Goal: Find specific page/section: Find specific page/section

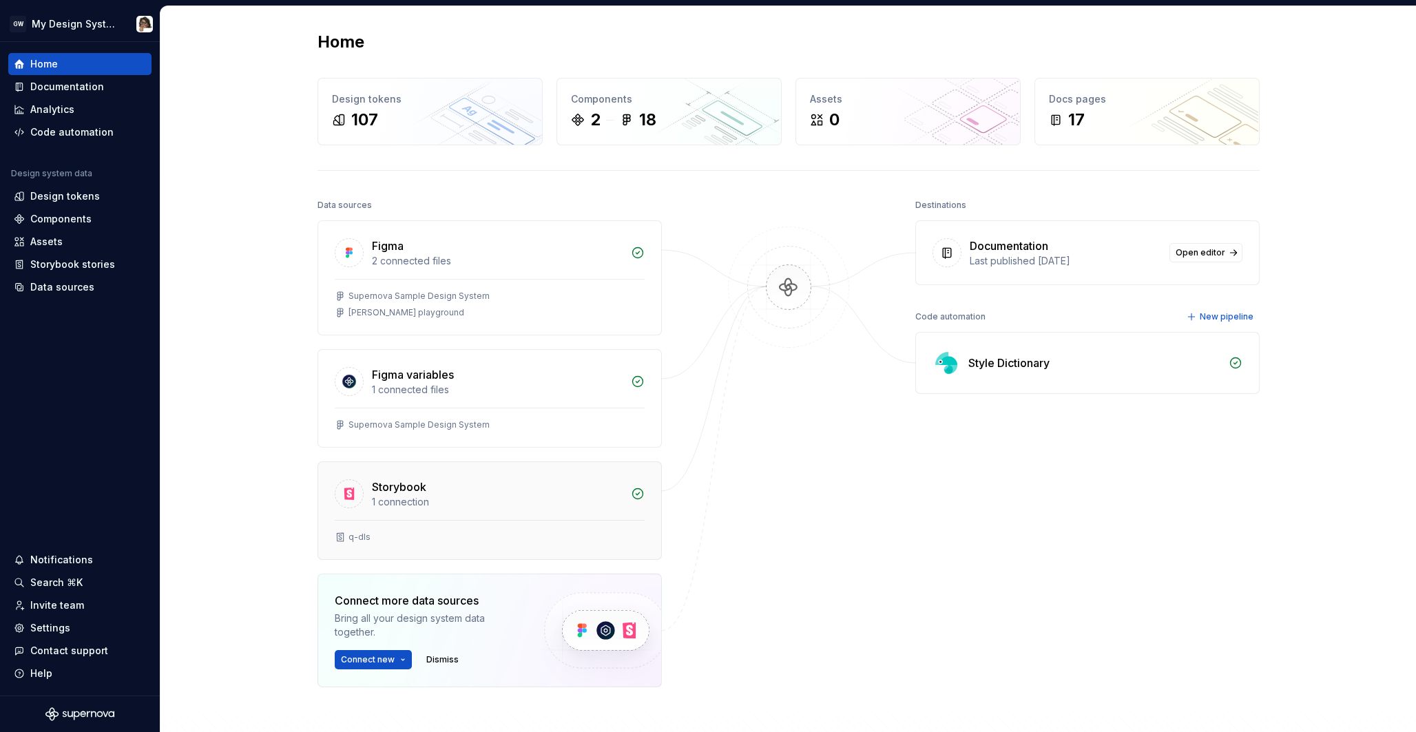
click at [414, 506] on div "1 connection" at bounding box center [497, 502] width 251 height 14
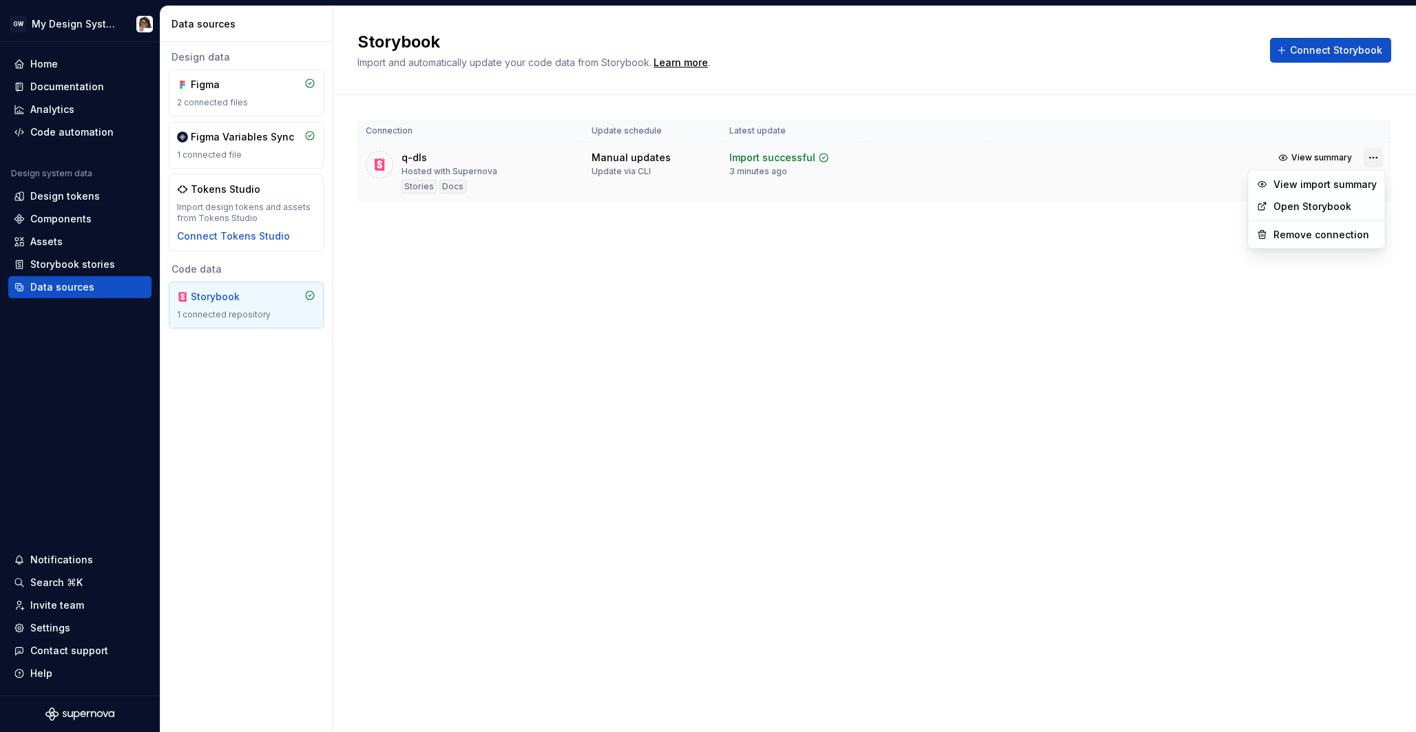
click at [1380, 154] on html "GW My Design System Home Documentation Analytics Code automation Design system …" at bounding box center [708, 366] width 1416 height 732
drag, startPoint x: 1353, startPoint y: 189, endPoint x: 1334, endPoint y: 208, distance: 27.3
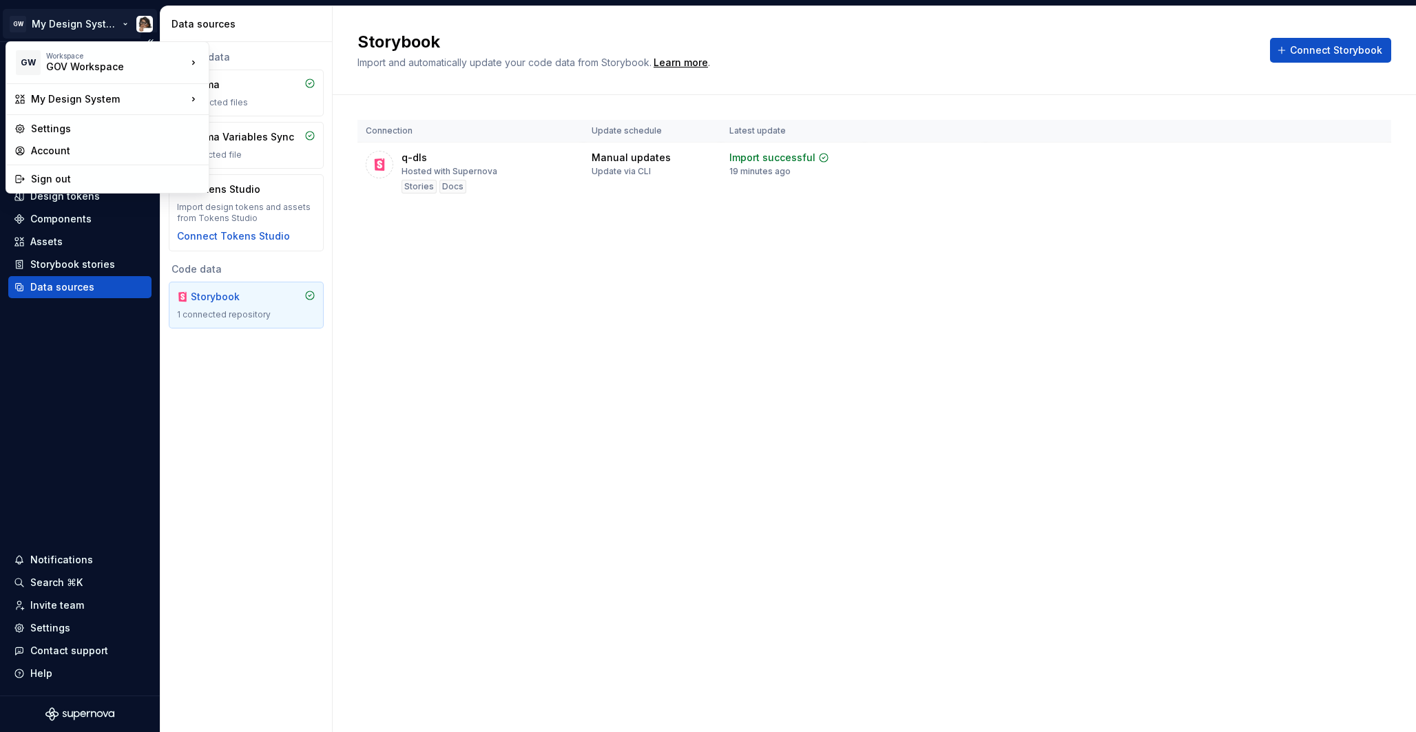
click at [96, 19] on html "GW My Design System Home Documentation Analytics Code automation Design system …" at bounding box center [708, 366] width 1416 height 732
click at [240, 62] on div "ACN" at bounding box center [276, 59] width 90 height 14
